Goal: Navigation & Orientation: Find specific page/section

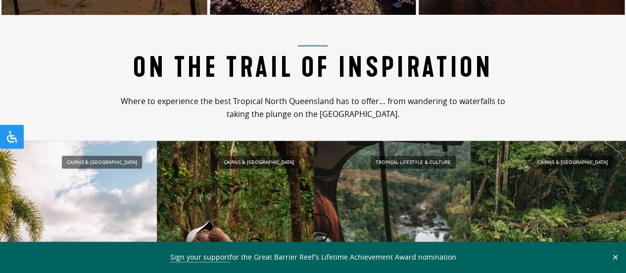
drag, startPoint x: 0, startPoint y: 0, endPoint x: 266, endPoint y: 96, distance: 282.9
click at [266, 96] on p "Where to experience the best Tropical North Queensland has to offer… from wande…" at bounding box center [312, 108] width 397 height 26
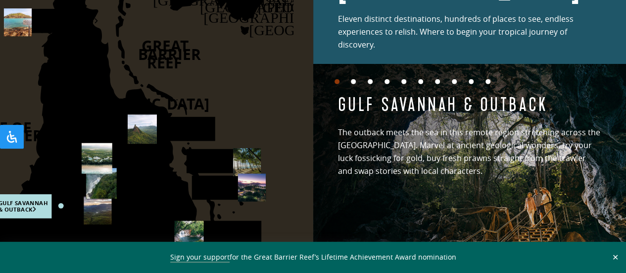
scroll to position [1439, 0]
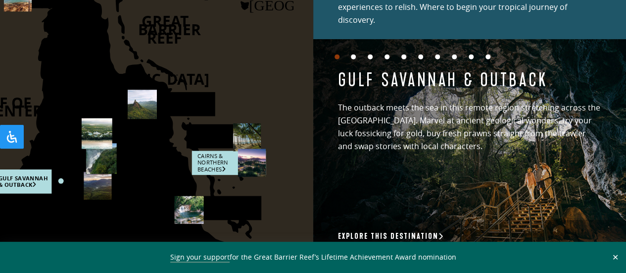
click at [214, 161] on rect at bounding box center [229, 162] width 74 height 24
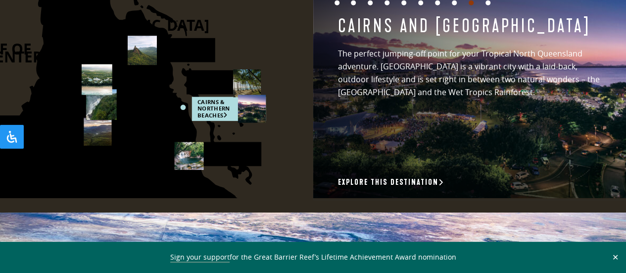
scroll to position [1493, 0]
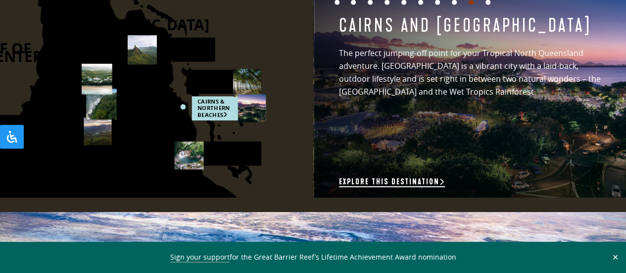
drag, startPoint x: 214, startPoint y: 161, endPoint x: 403, endPoint y: 163, distance: 189.1
click at [403, 177] on link "Explore this destination" at bounding box center [392, 182] width 106 height 10
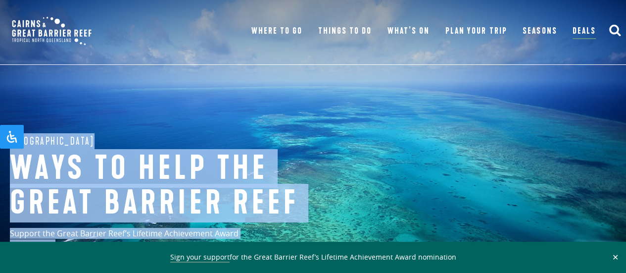
drag, startPoint x: 278, startPoint y: 28, endPoint x: 82, endPoint y: -55, distance: 213.1
click at [359, 101] on div "Great Barrier Reef Ways to help the great barrier reef Support the Great Barrie…" at bounding box center [313, 198] width 626 height 396
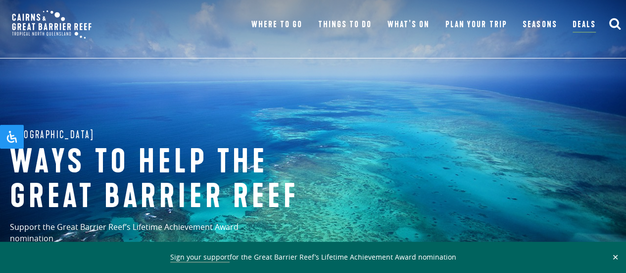
scroll to position [6, 0]
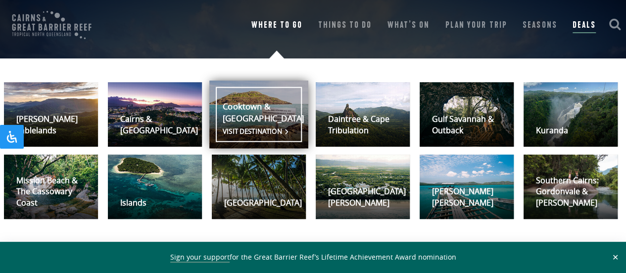
click at [261, 122] on link "Cooktown & Cape York Visit destination" at bounding box center [258, 115] width 99 height 68
